Goal: Task Accomplishment & Management: Use online tool/utility

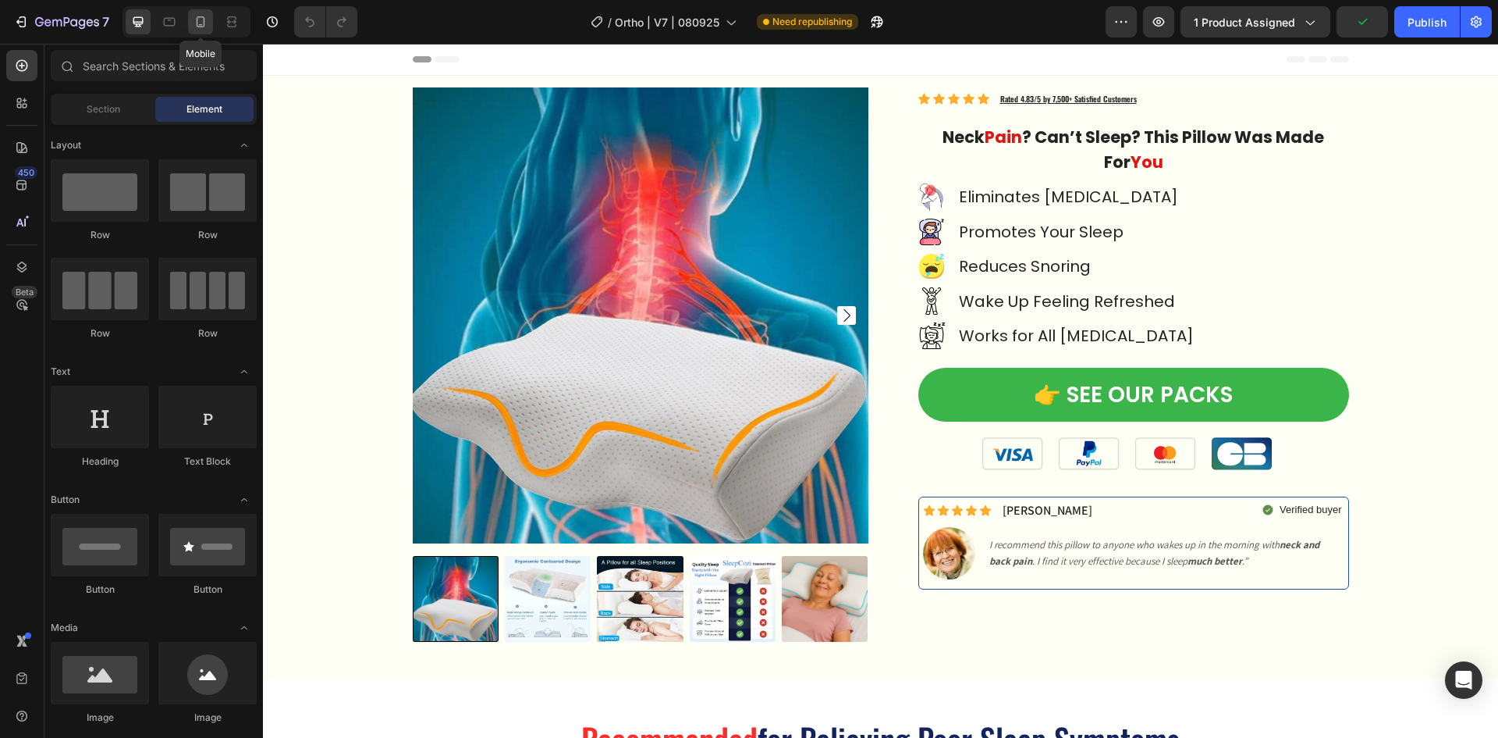
click at [204, 16] on icon at bounding box center [201, 22] width 16 height 16
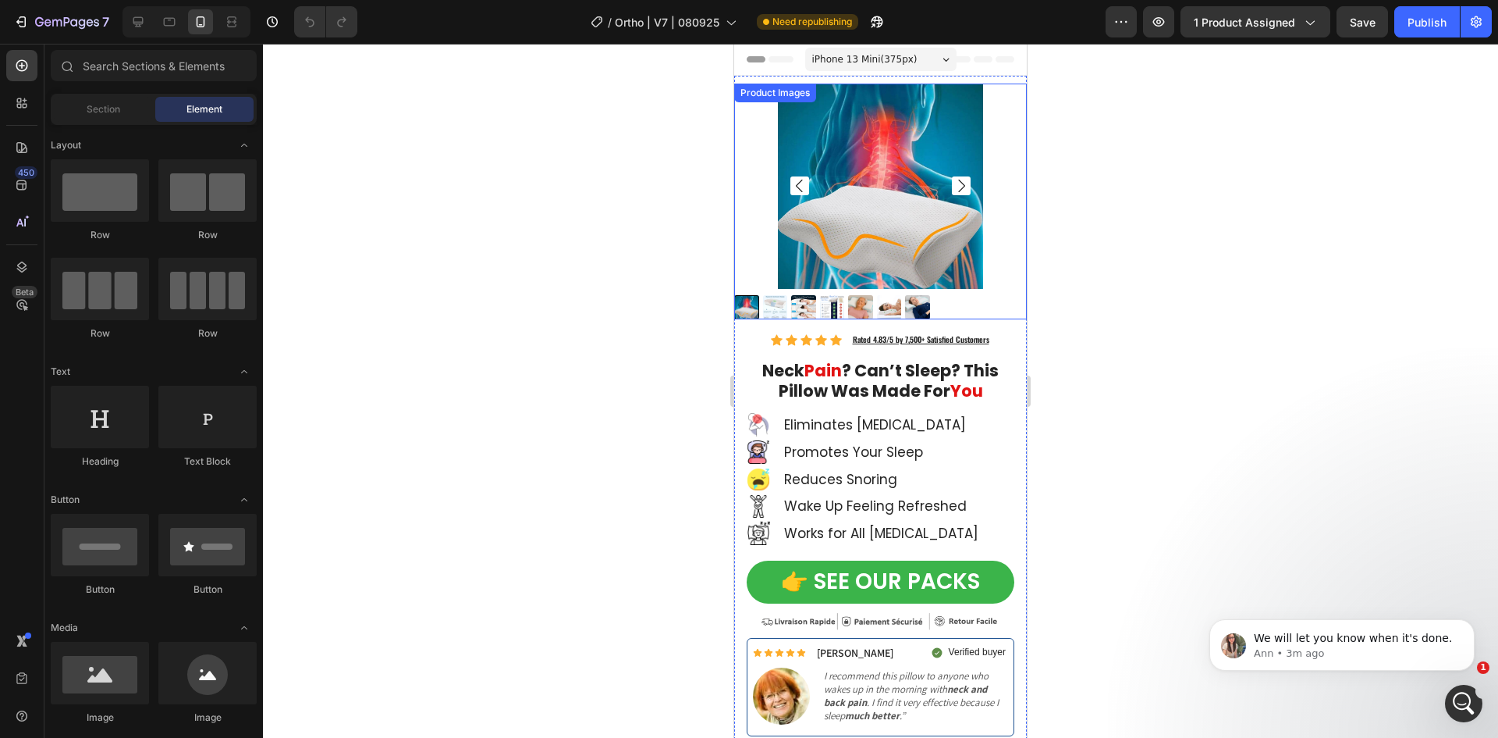
click at [822, 171] on img at bounding box center [880, 186] width 205 height 205
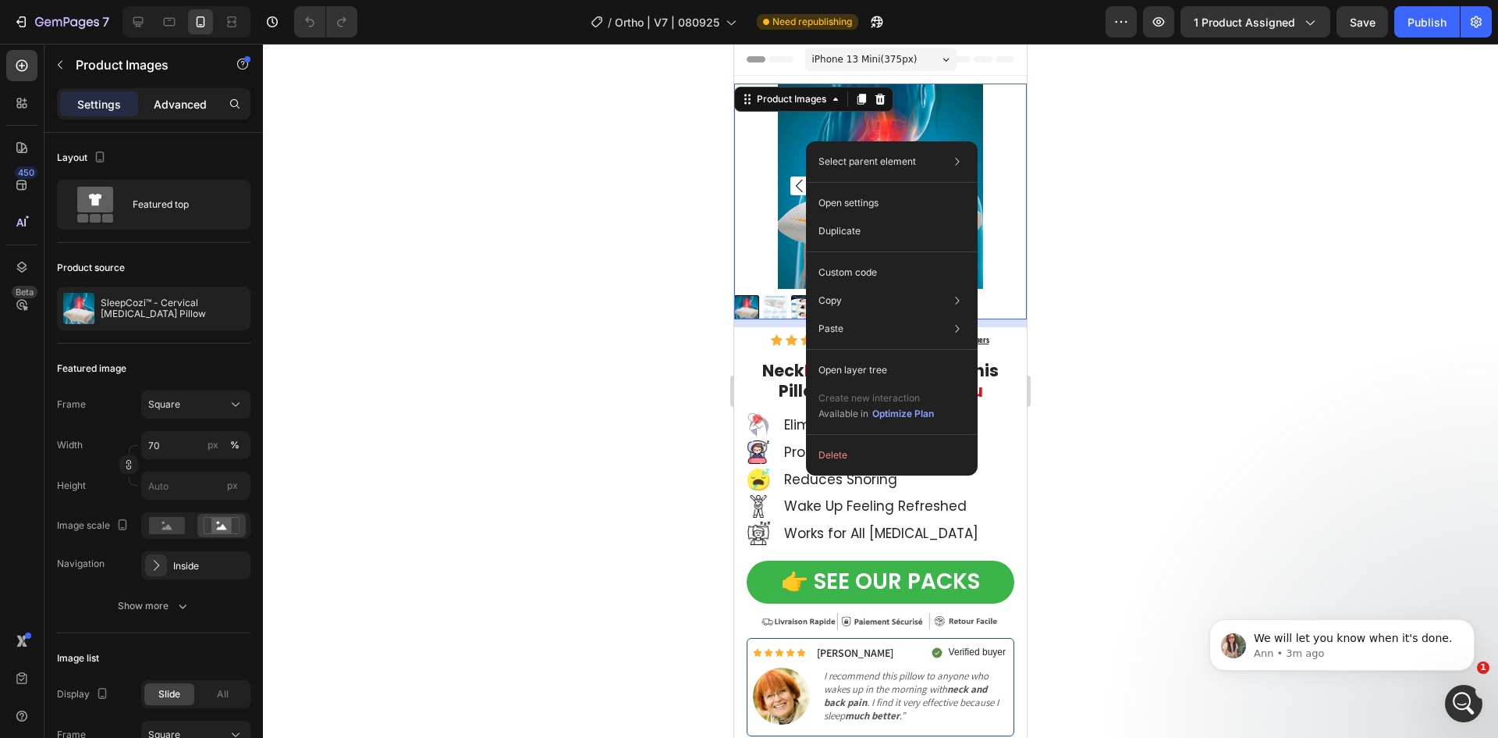
click at [176, 108] on p "Advanced" at bounding box center [180, 104] width 53 height 16
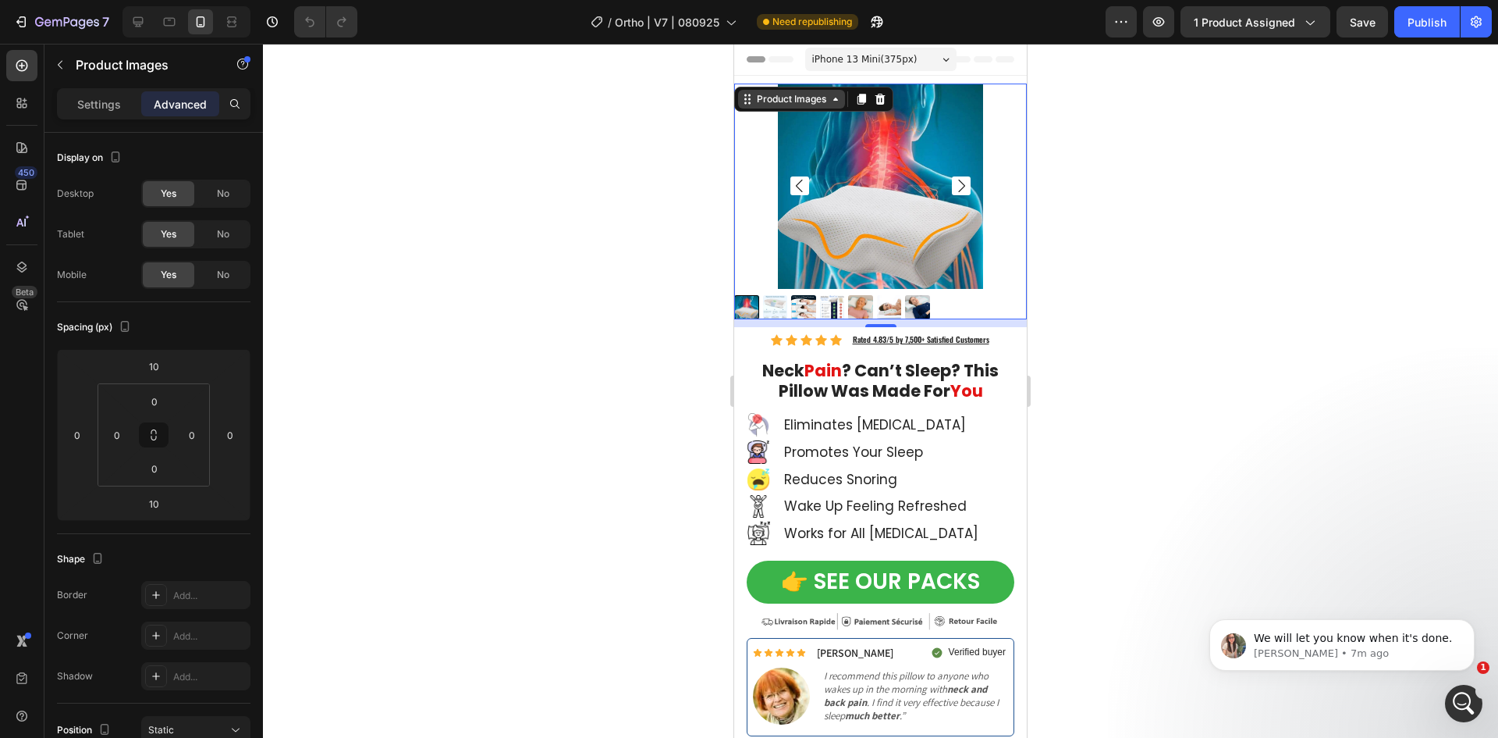
click at [781, 99] on div "Product Images" at bounding box center [792, 99] width 76 height 14
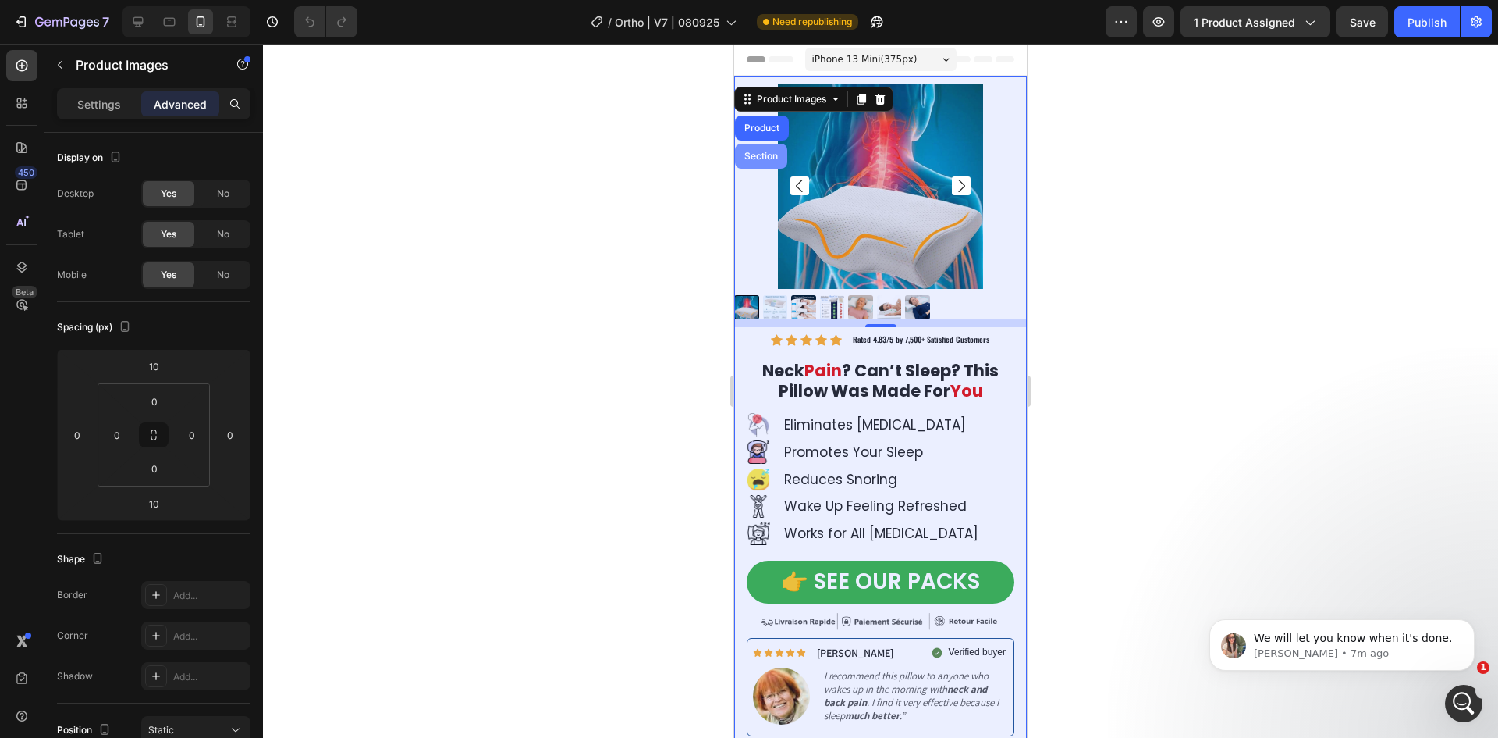
click at [770, 150] on div "Section" at bounding box center [761, 156] width 52 height 25
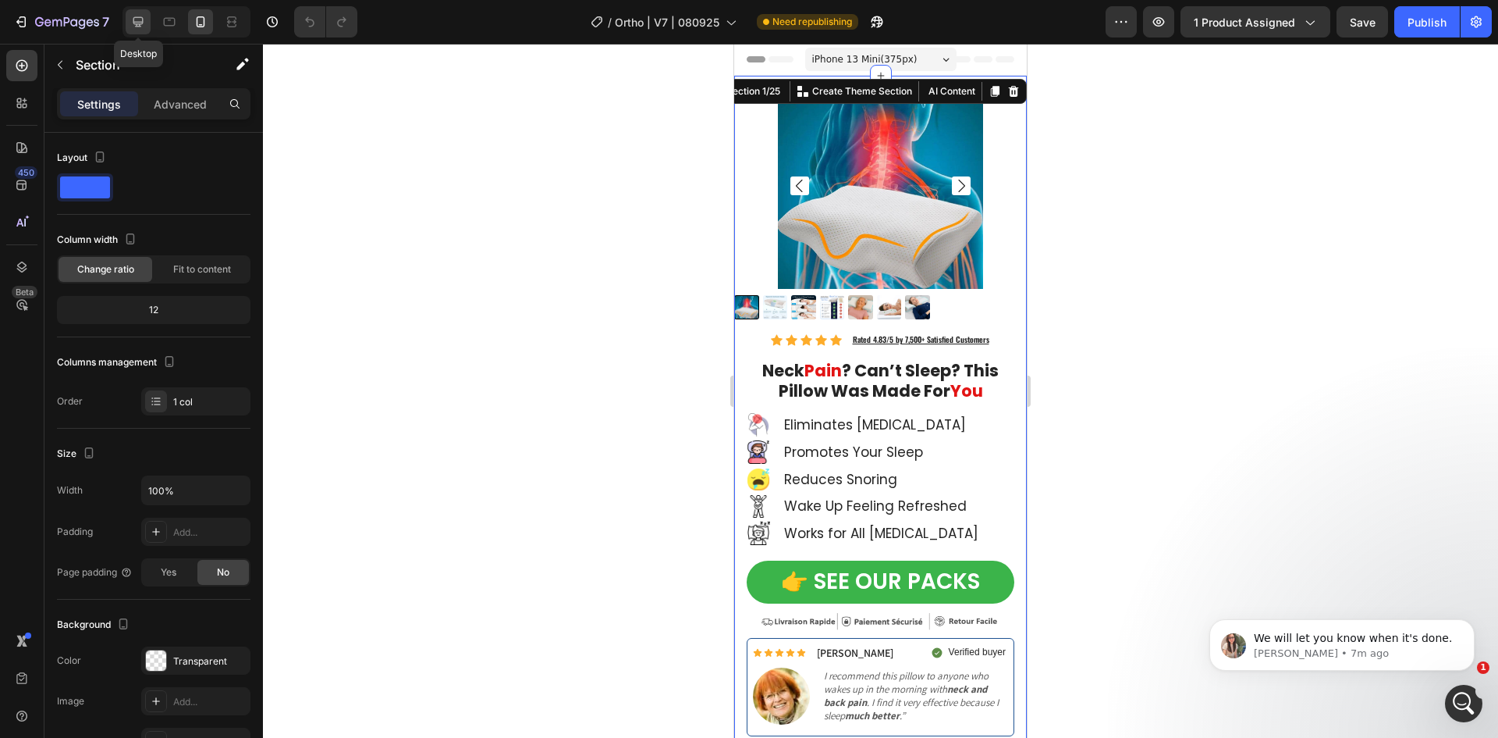
click at [135, 21] on icon at bounding box center [138, 22] width 16 height 16
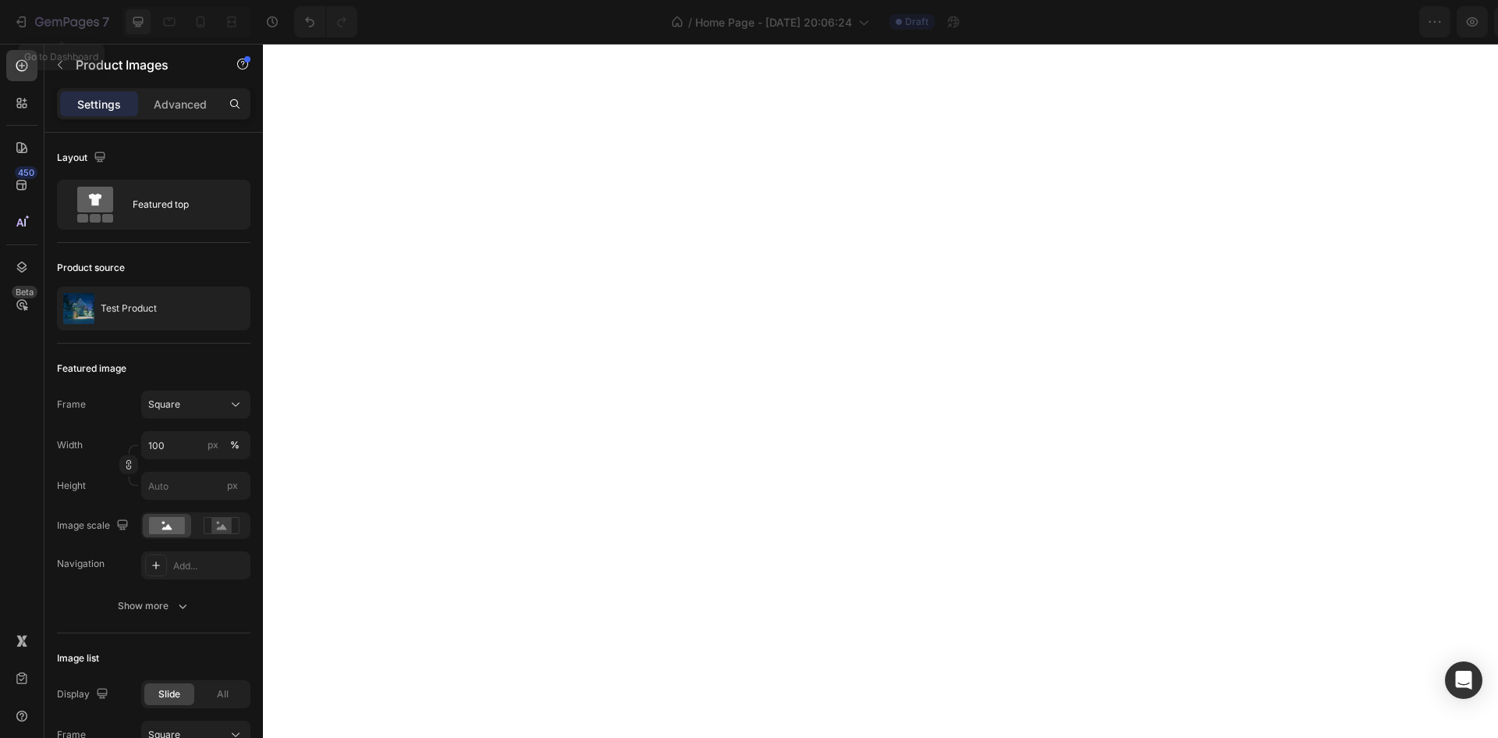
click at [25, 21] on icon "button" at bounding box center [23, 21] width 7 height 11
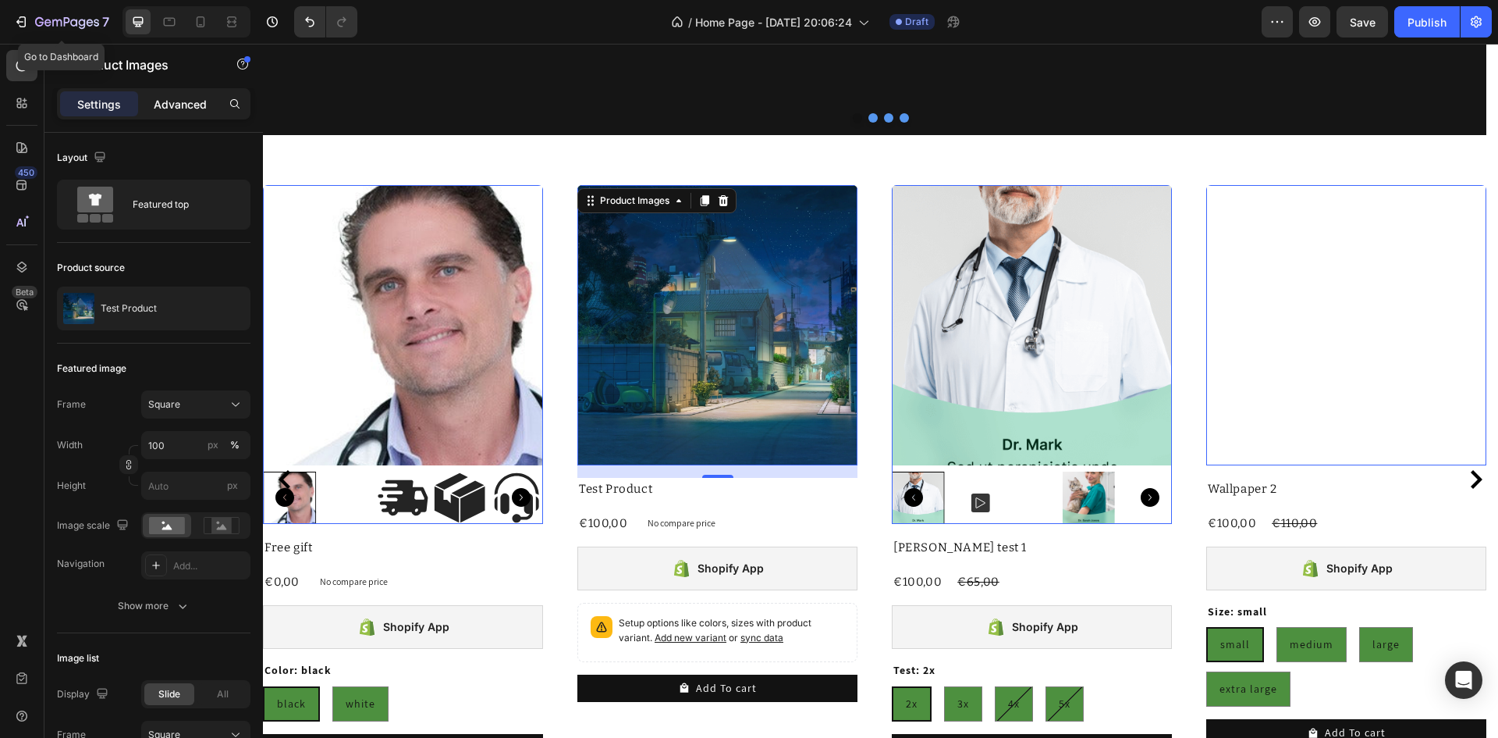
scroll to position [468, 0]
